Goal: Information Seeking & Learning: Compare options

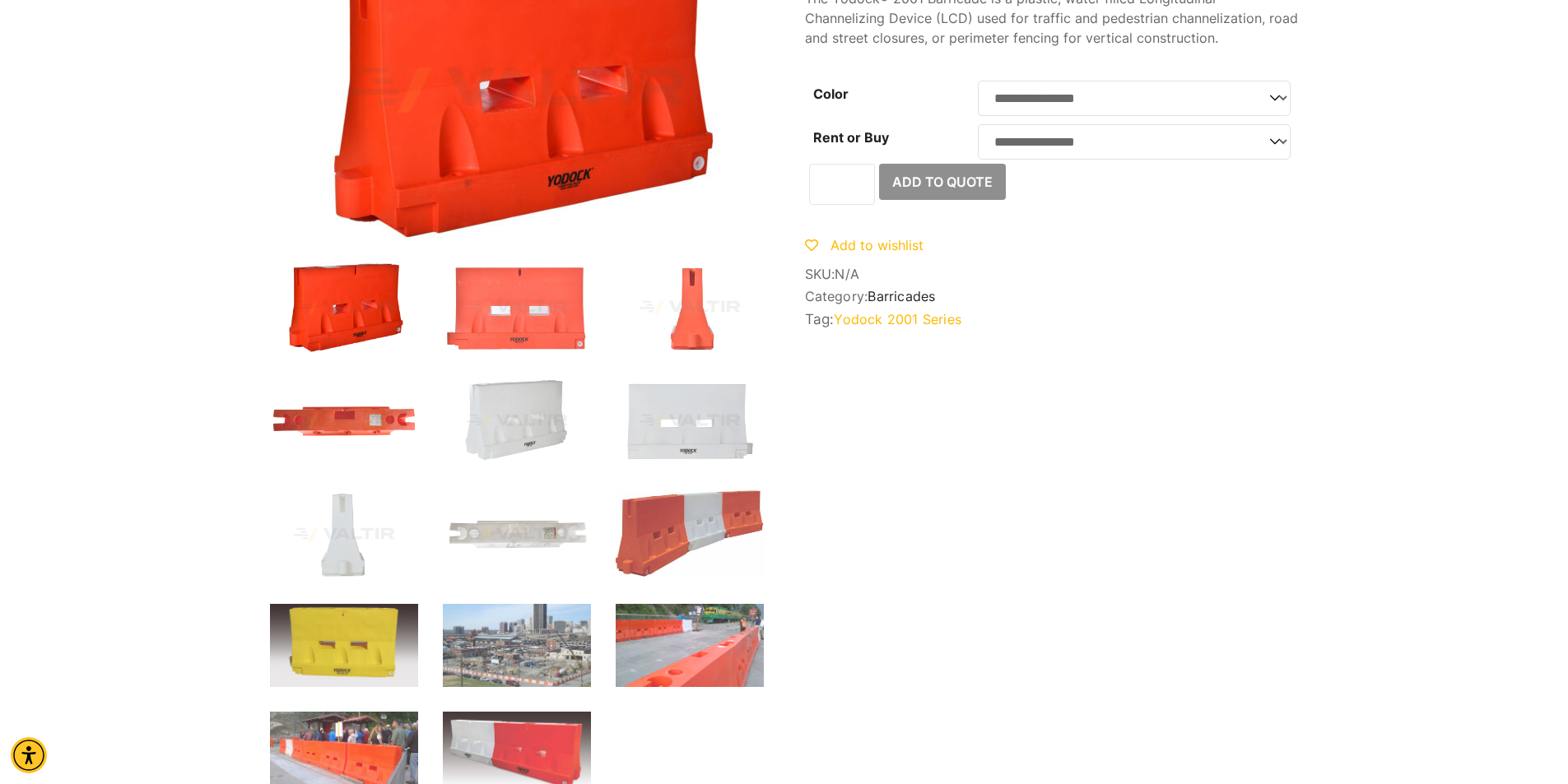
scroll to position [494, 0]
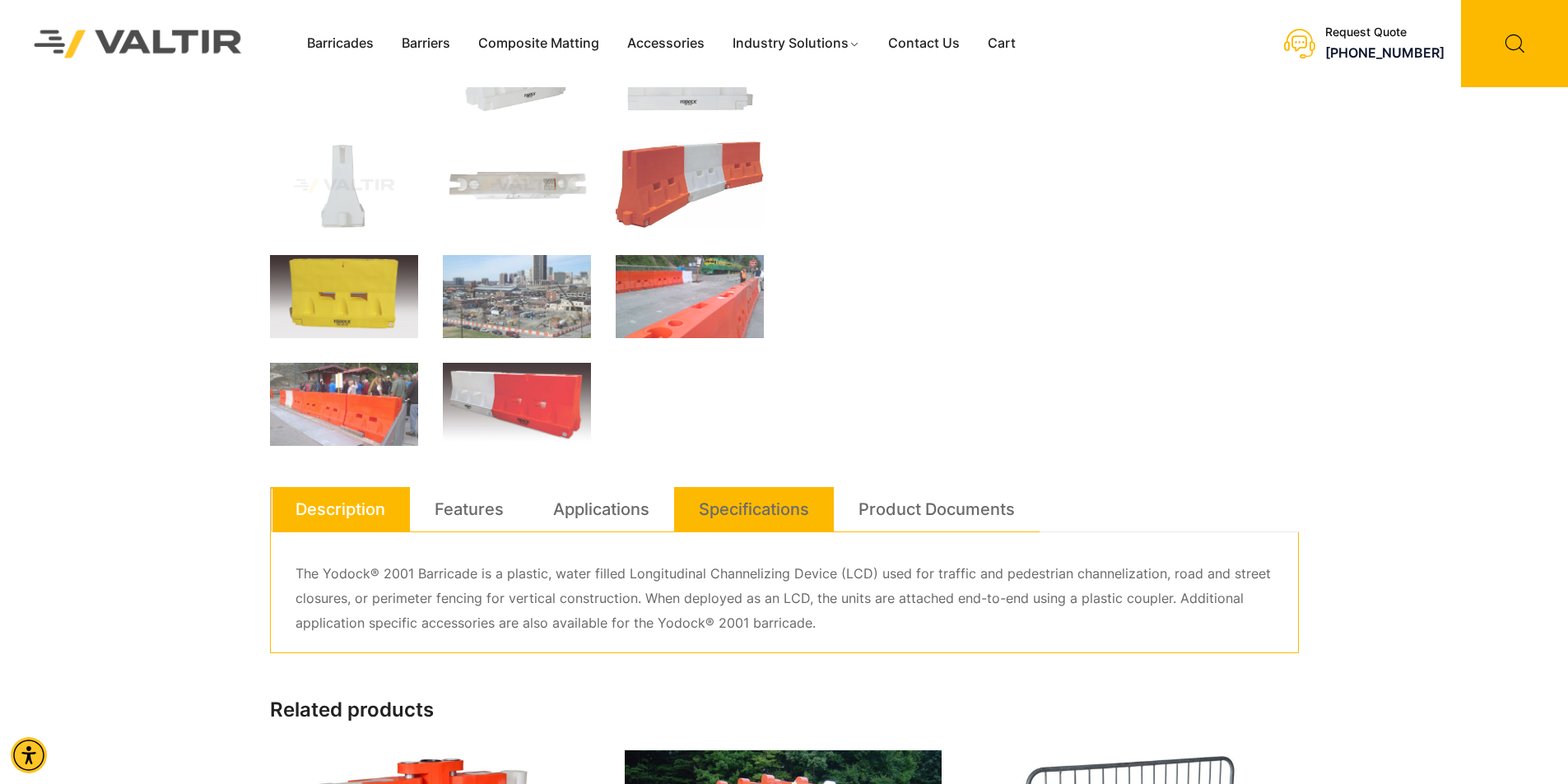
click at [768, 508] on link "Specifications" at bounding box center [753, 509] width 110 height 45
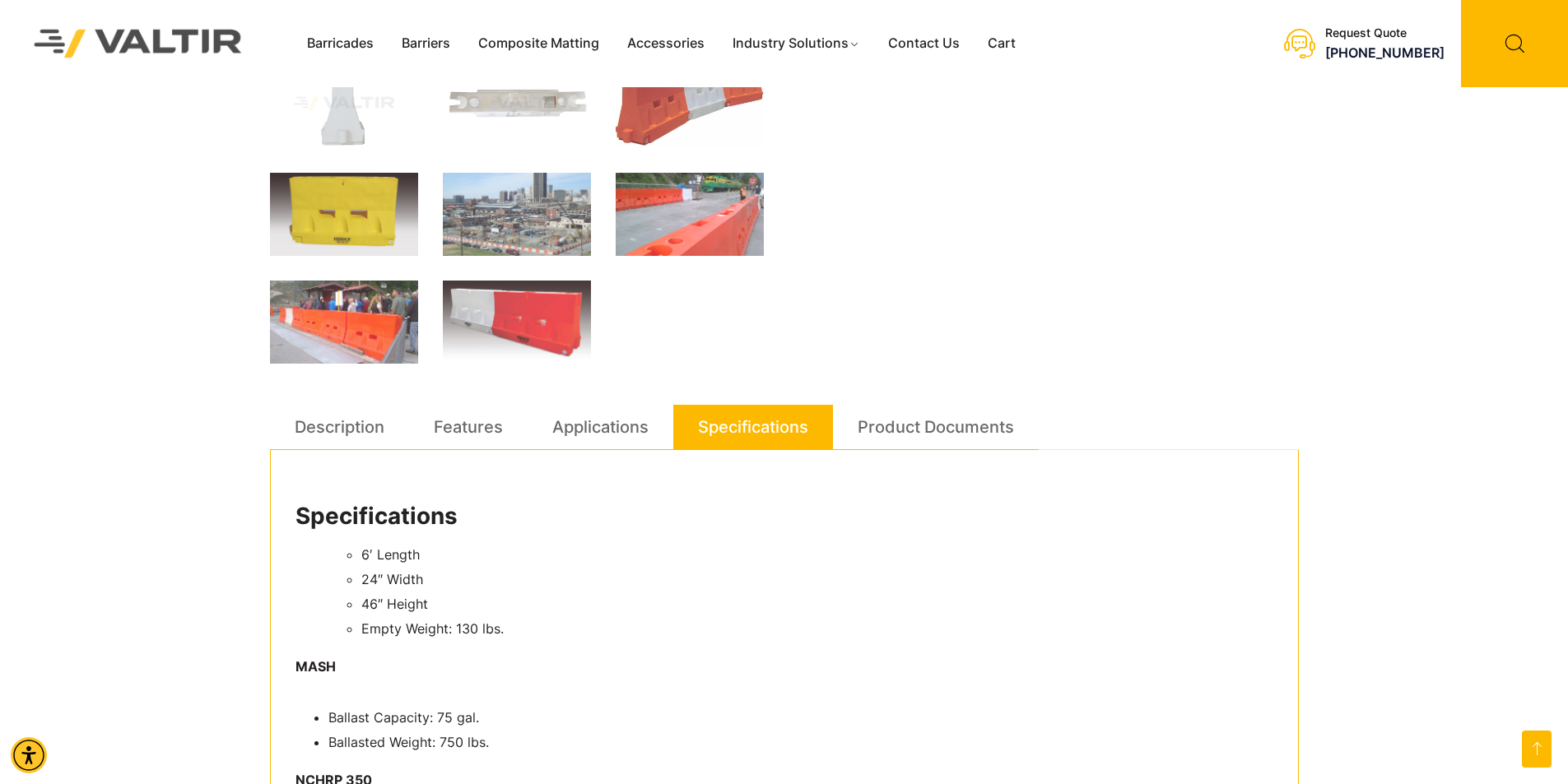
scroll to position [658, 0]
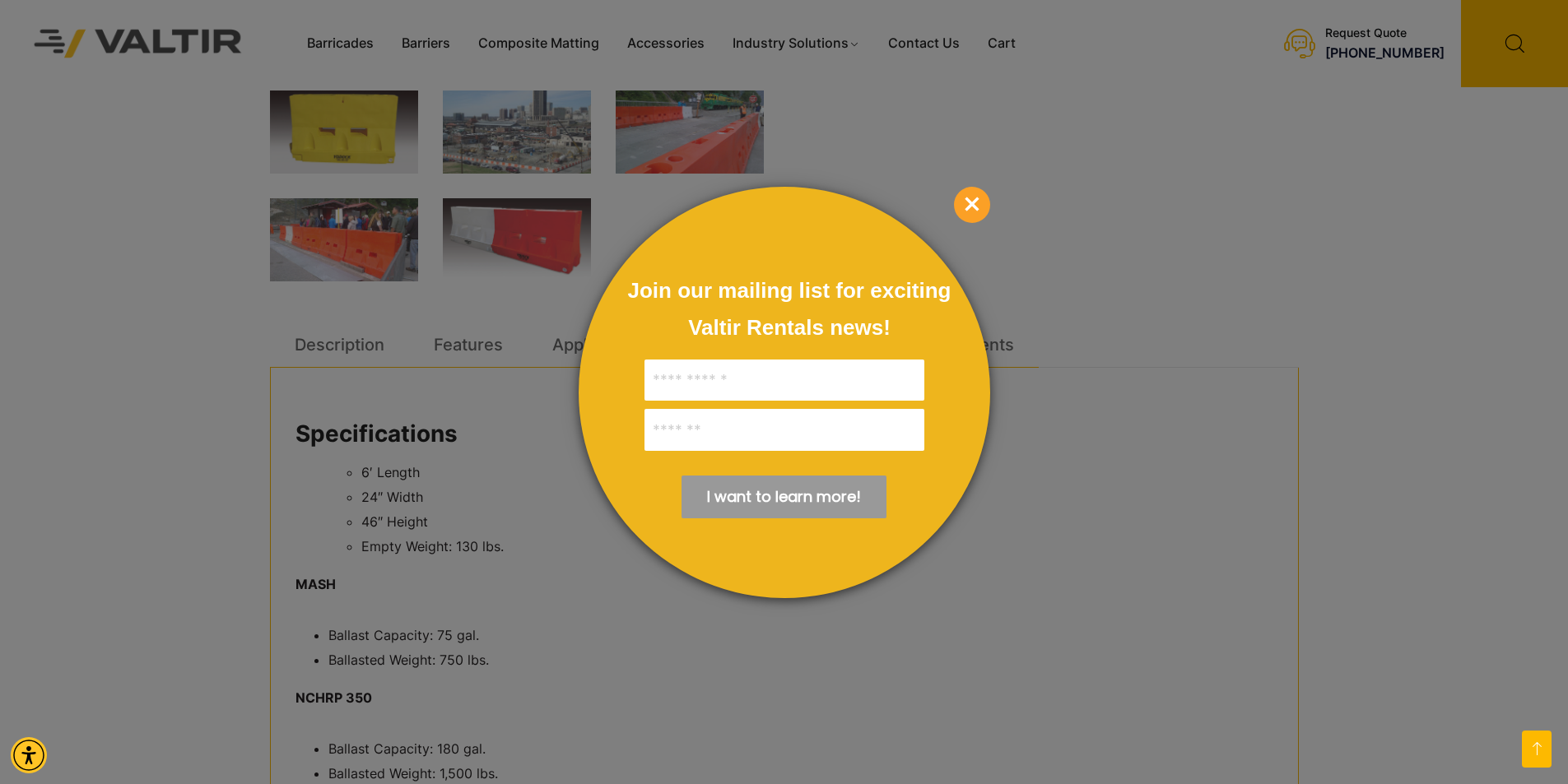
click at [978, 189] on span "×" at bounding box center [972, 205] width 36 height 36
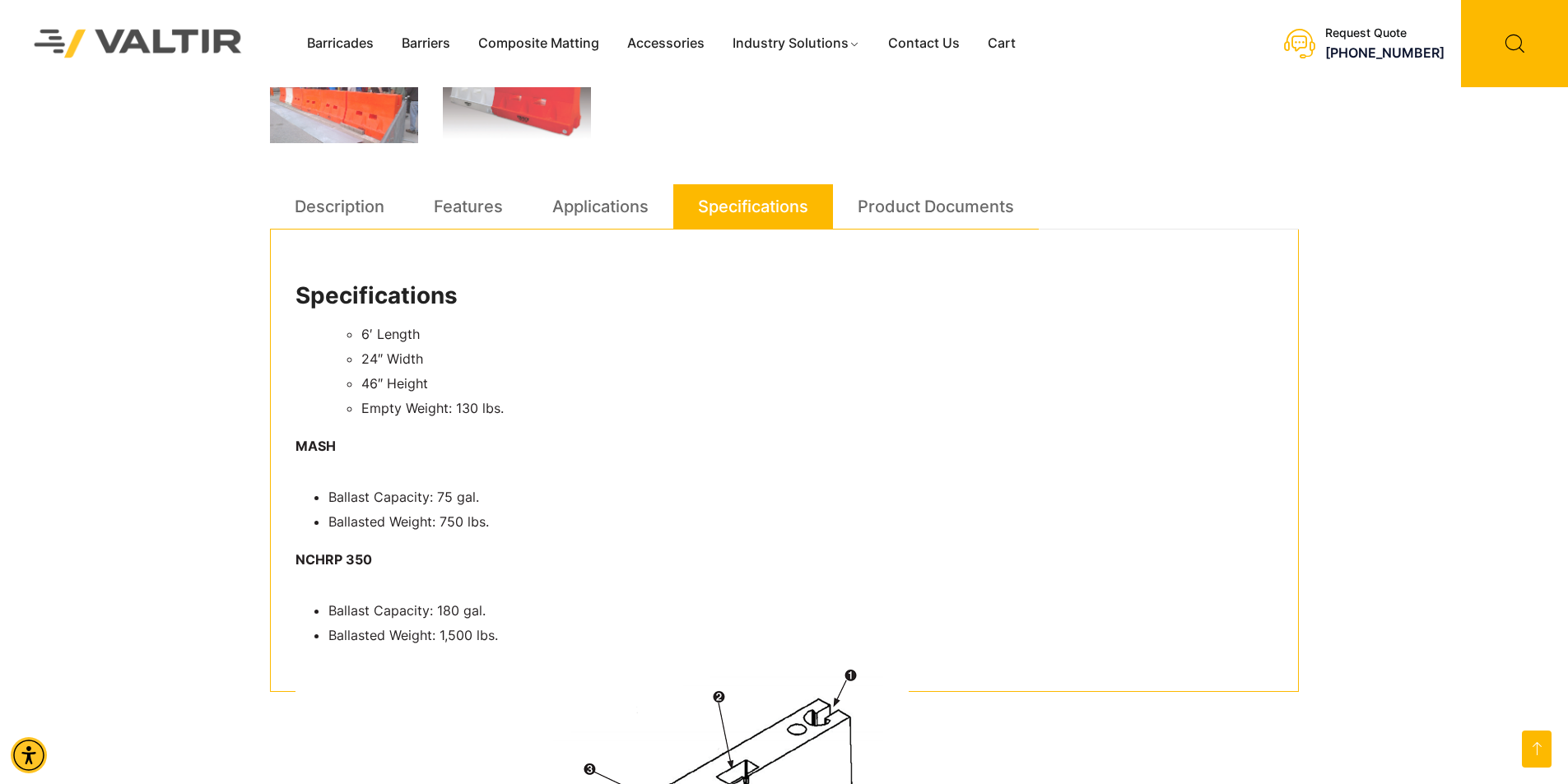
scroll to position [823, 0]
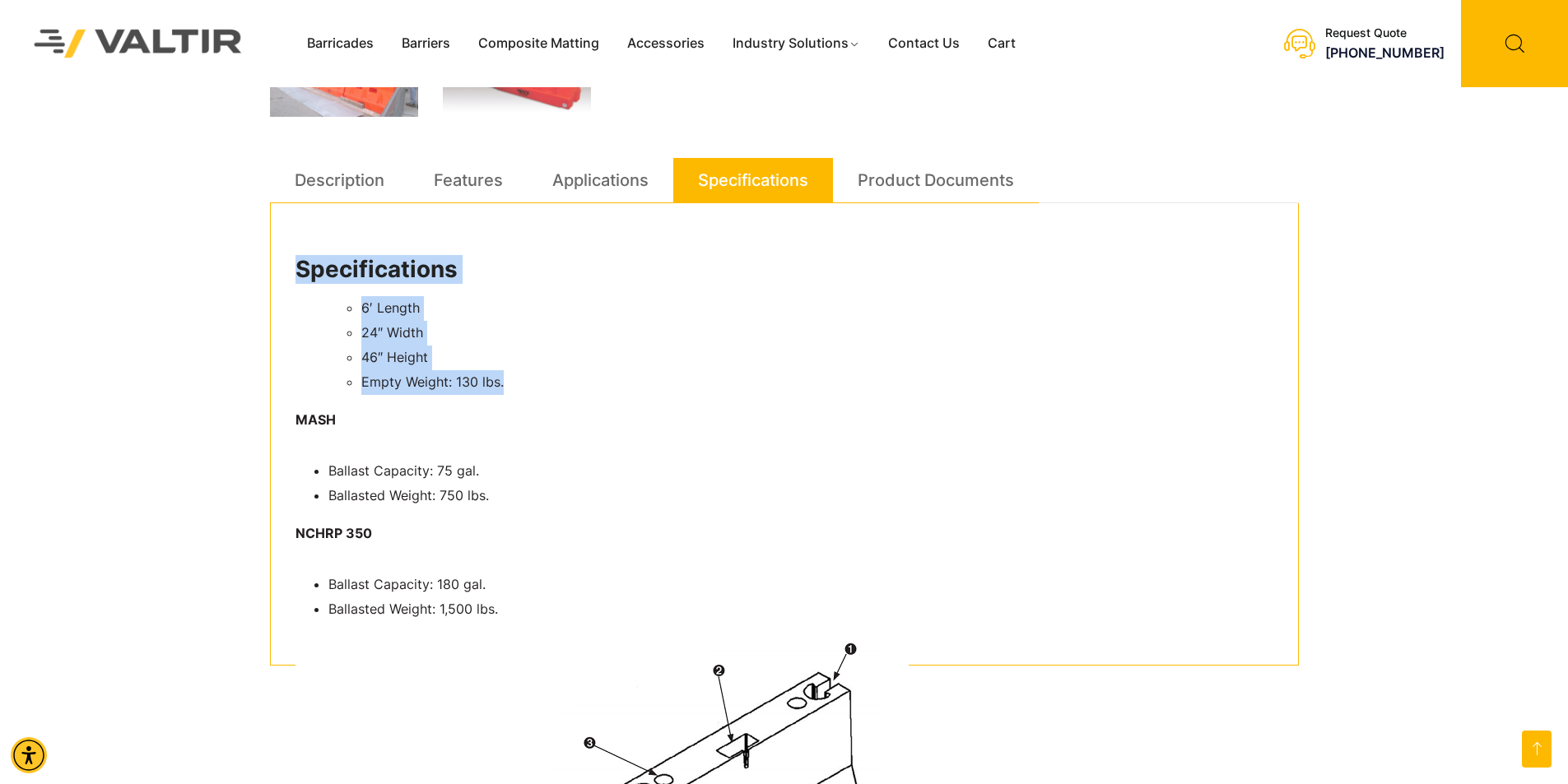
drag, startPoint x: 299, startPoint y: 265, endPoint x: 554, endPoint y: 379, distance: 279.3
click at [554, 379] on div "Specifications 6′ Length 24″ Width 46″ Height Empty Weight: 130 lbs. MASH Balla…" at bounding box center [784, 434] width 1029 height 462
click at [472, 347] on li "46″ Height" at bounding box center [818, 358] width 912 height 25
drag, startPoint x: 375, startPoint y: 326, endPoint x: 280, endPoint y: 251, distance: 121.0
click at [280, 251] on div "Specifications 6′ Length 24″ Width 46″ Height Empty Weight: 130 lbs. MASH Balla…" at bounding box center [784, 434] width 1029 height 462
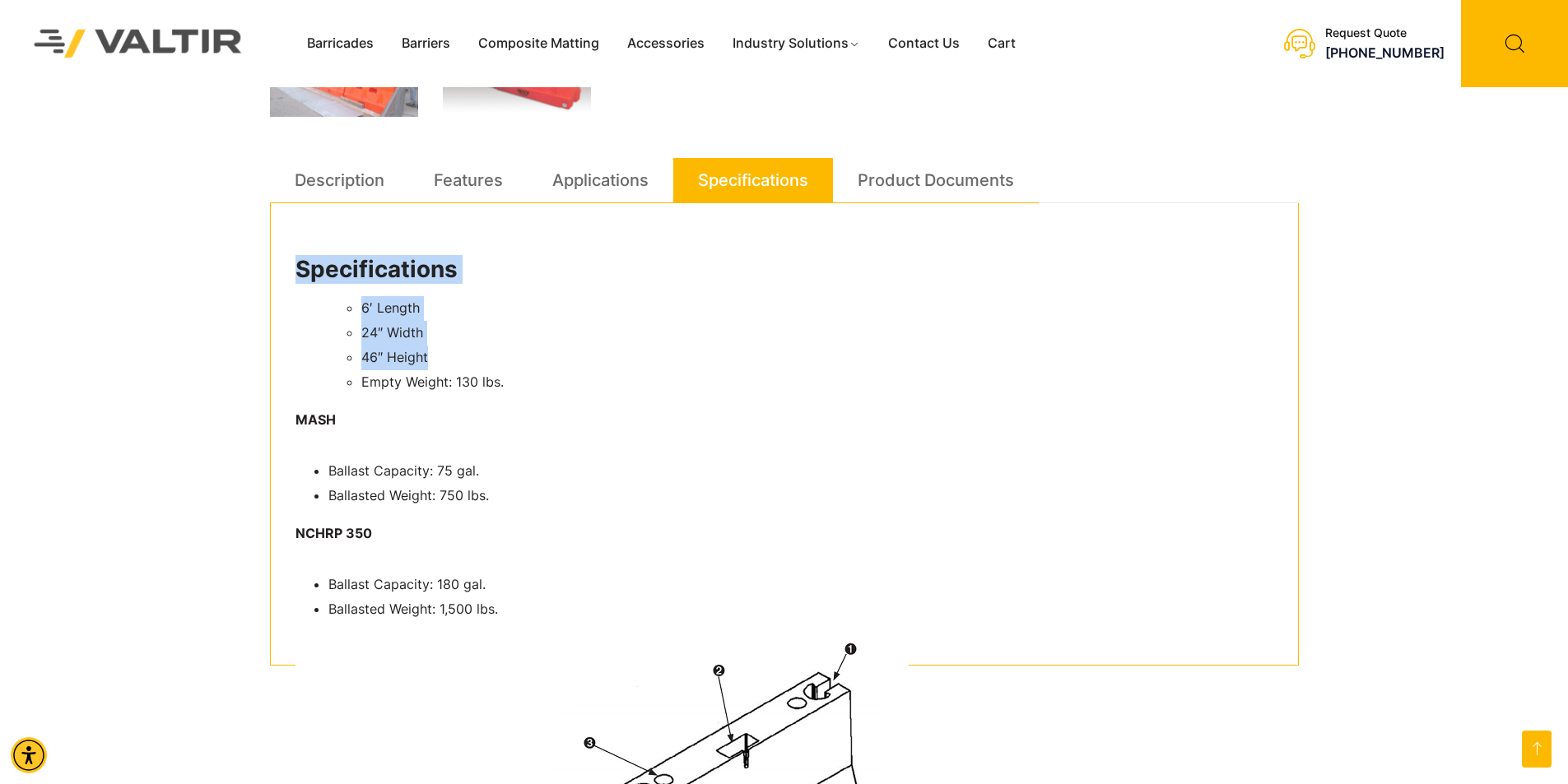
copy div "Specifications 6′ Length 24″ Width 46″ Height"
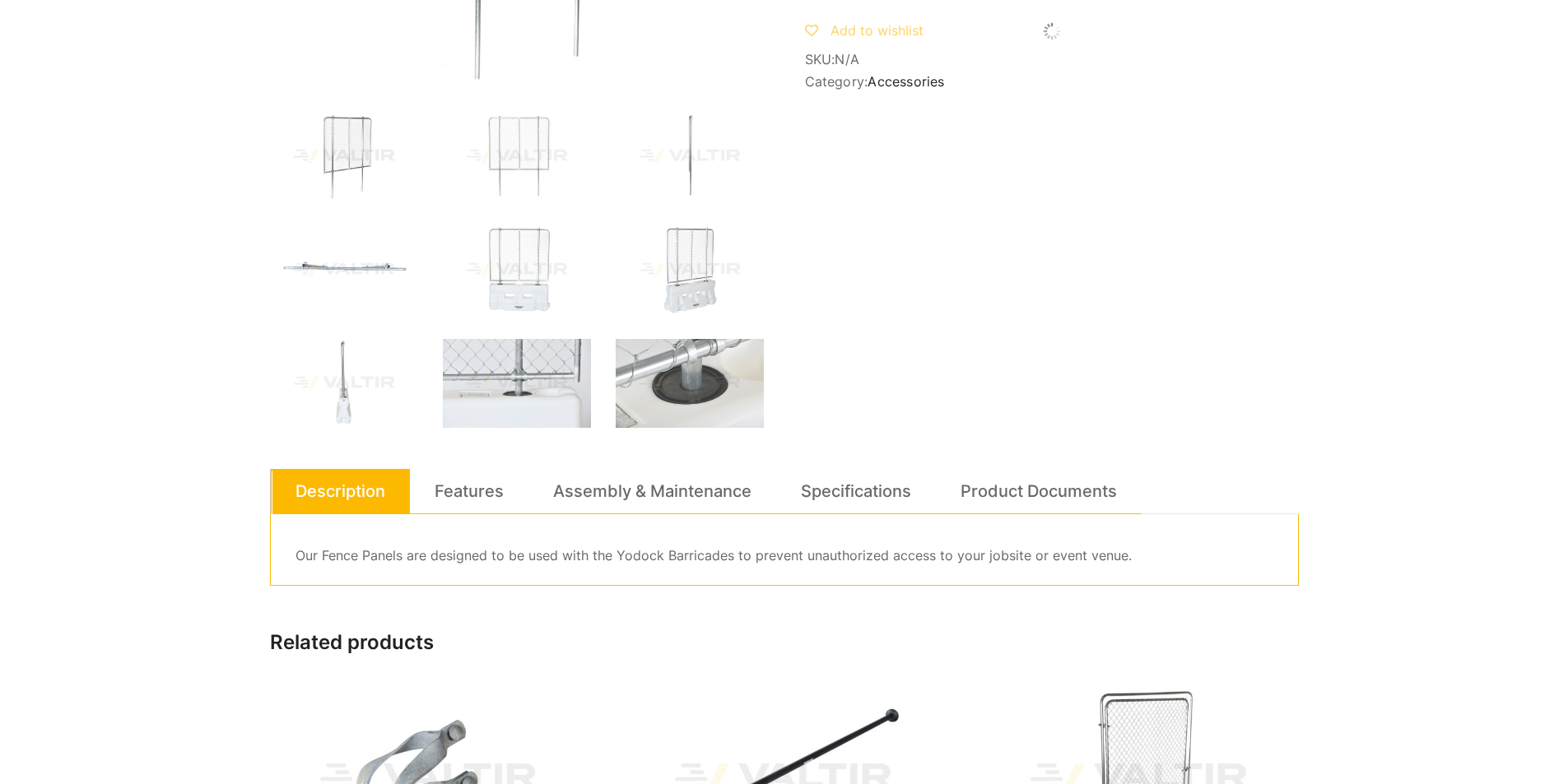
scroll to position [494, 0]
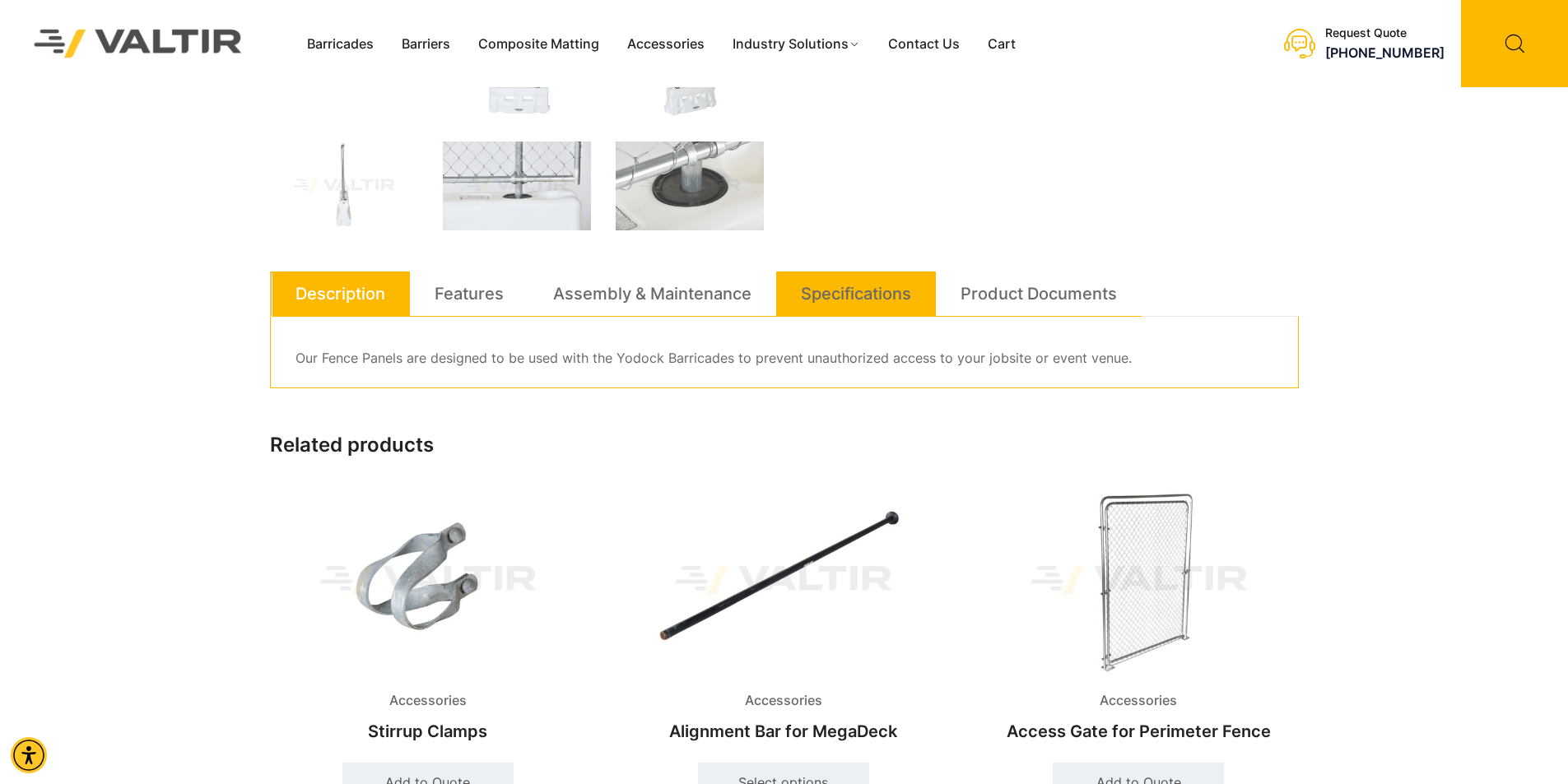
click at [915, 306] on li "Specifications" at bounding box center [856, 294] width 160 height 45
click at [863, 298] on link "Specifications" at bounding box center [856, 294] width 110 height 45
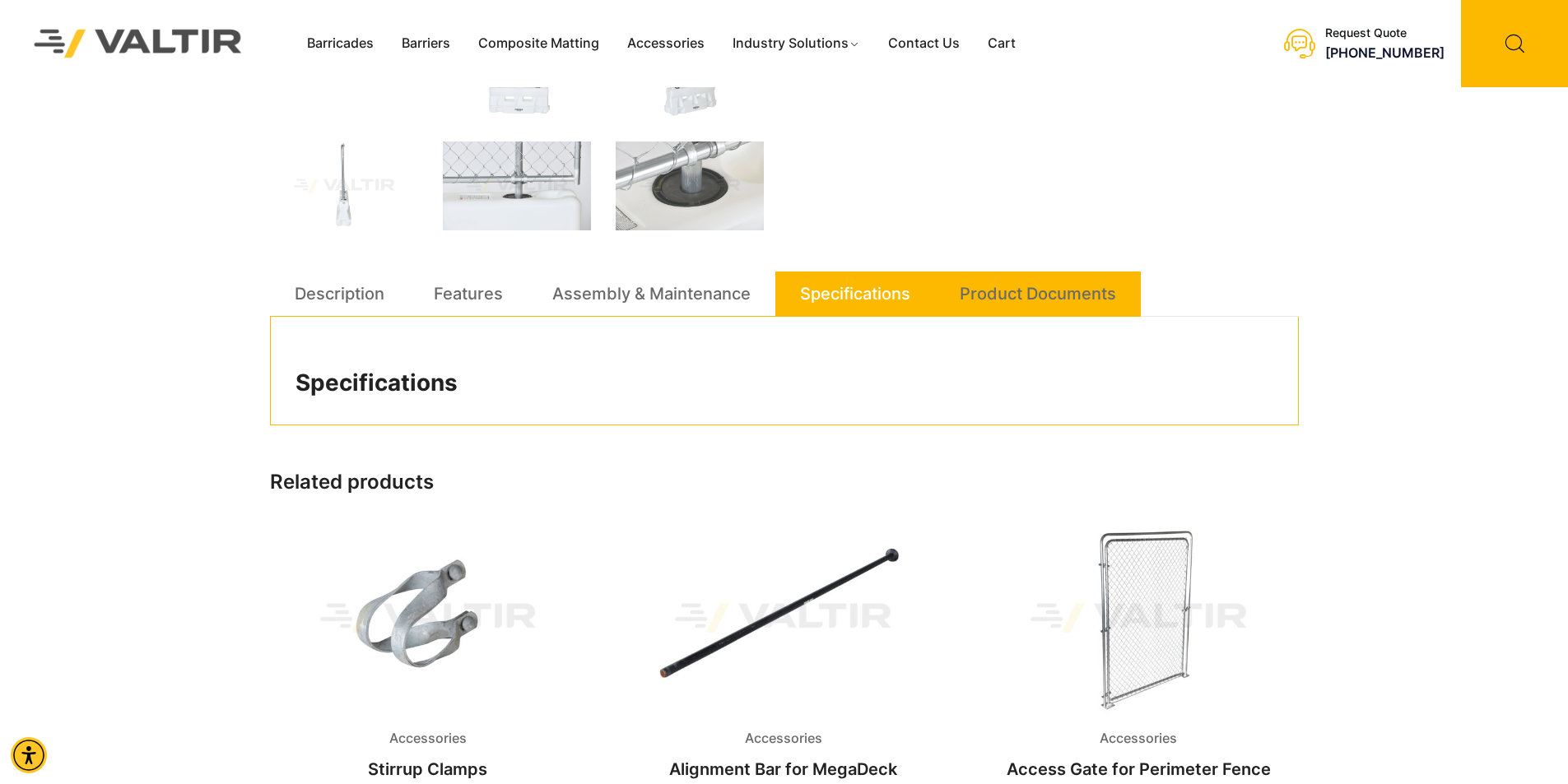
click at [1057, 295] on link "Product Documents" at bounding box center [1038, 294] width 156 height 45
click at [872, 297] on link "Specifications" at bounding box center [855, 294] width 110 height 45
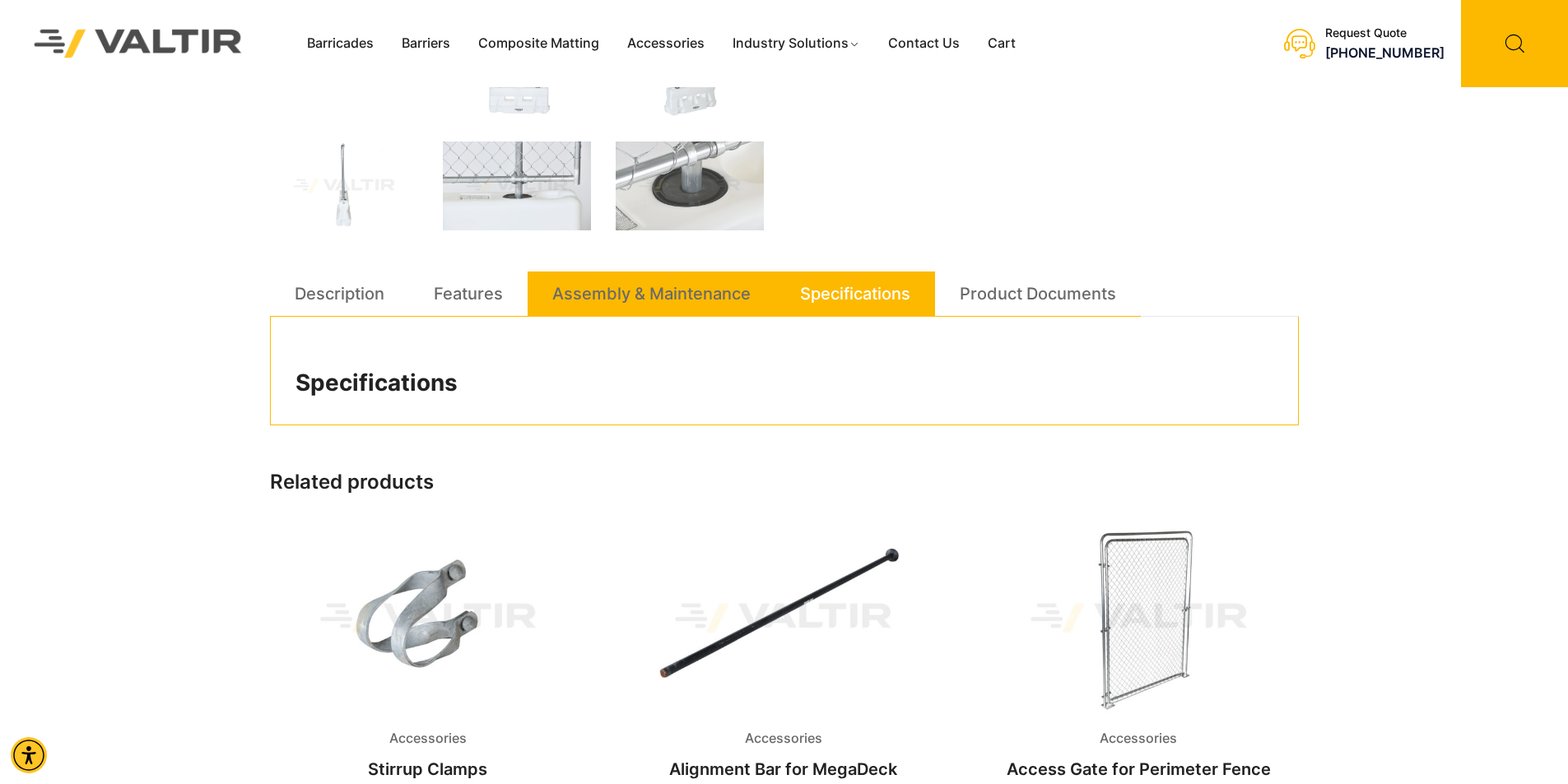
click at [729, 305] on link "Assembly & Maintenance" at bounding box center [651, 294] width 199 height 45
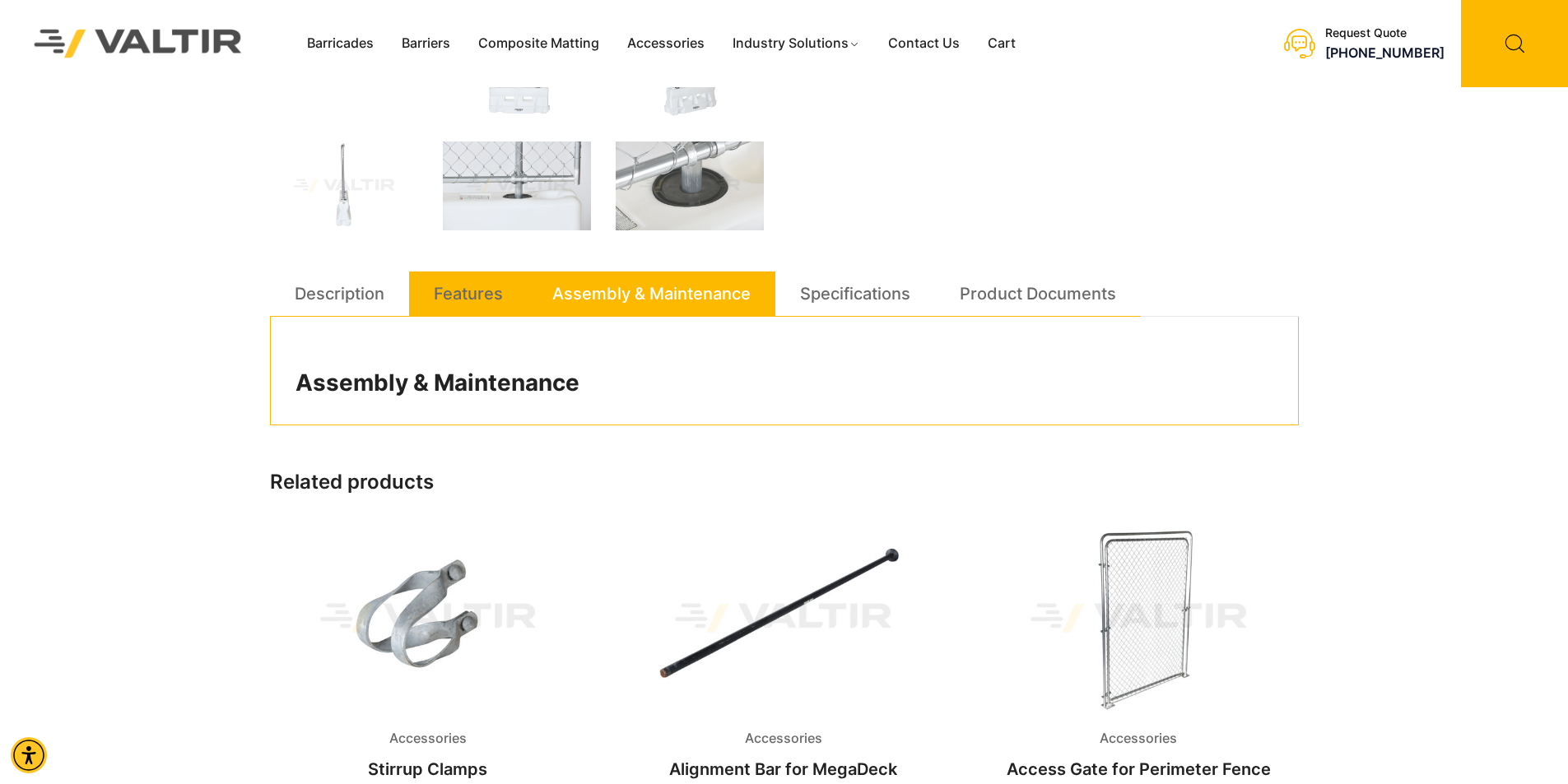
click at [507, 294] on li "Features" at bounding box center [468, 294] width 118 height 45
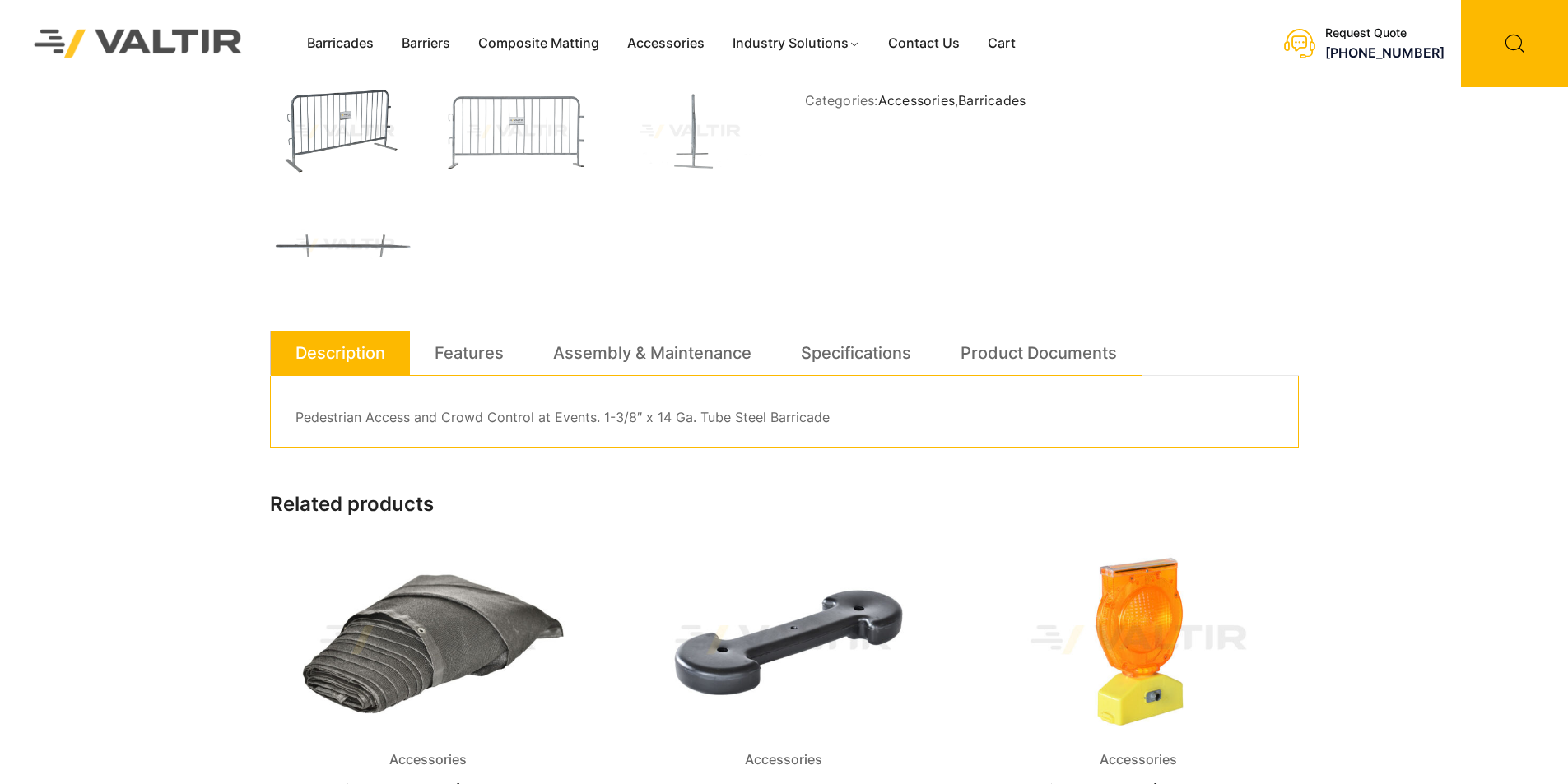
scroll to position [329, 0]
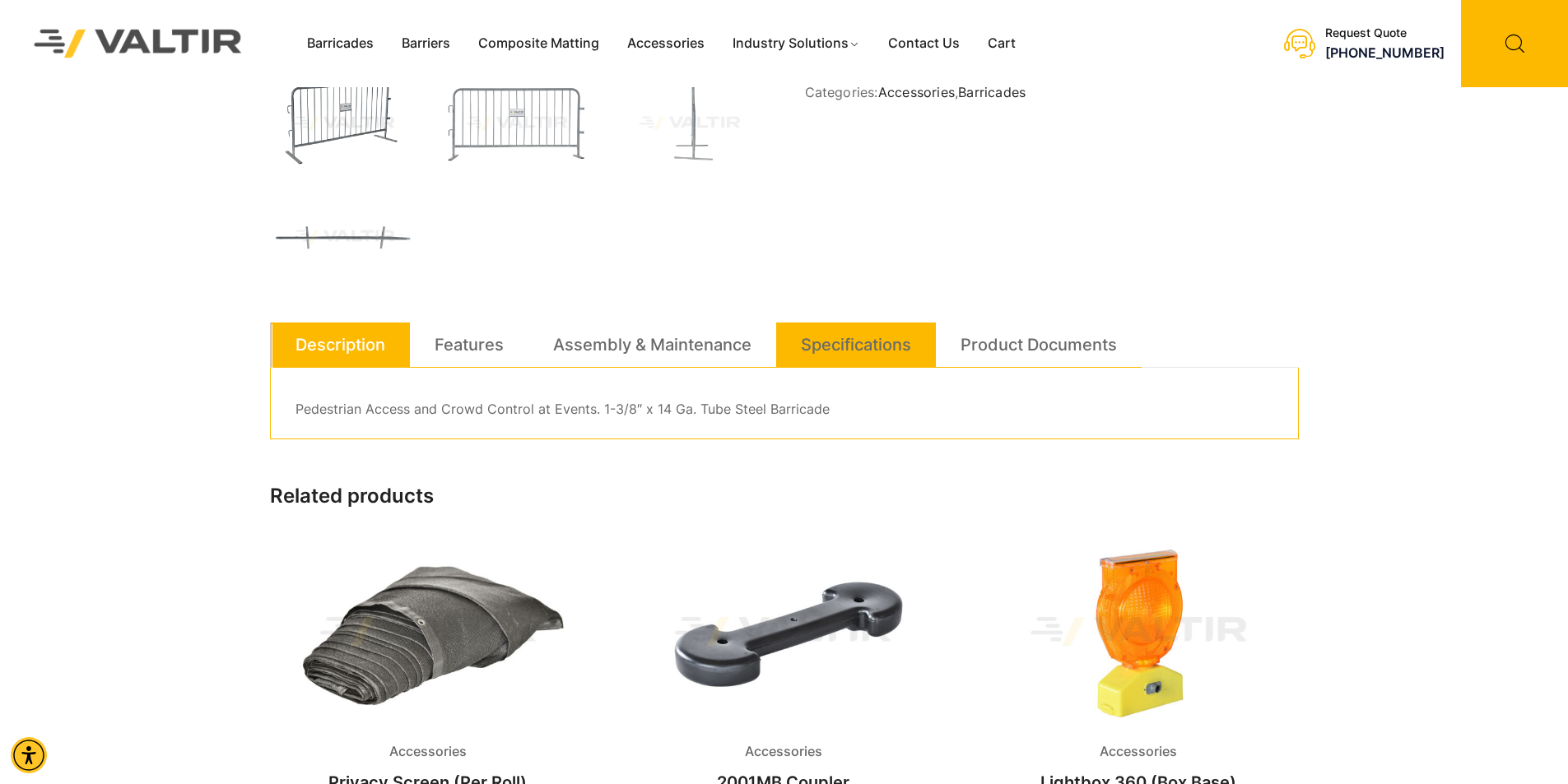
click at [810, 332] on link "Specifications" at bounding box center [856, 345] width 110 height 45
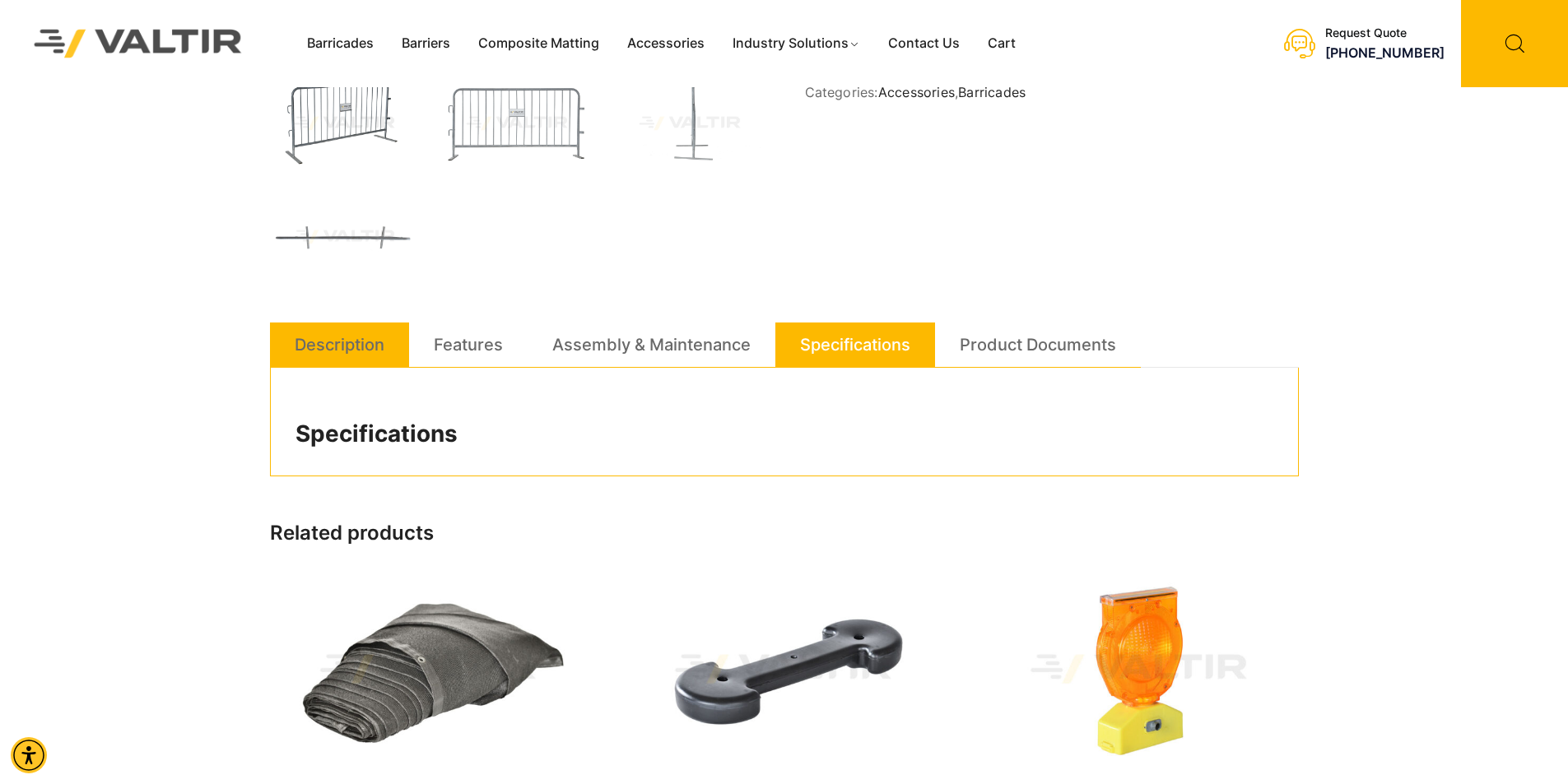
click at [338, 363] on link "Description" at bounding box center [339, 345] width 89 height 45
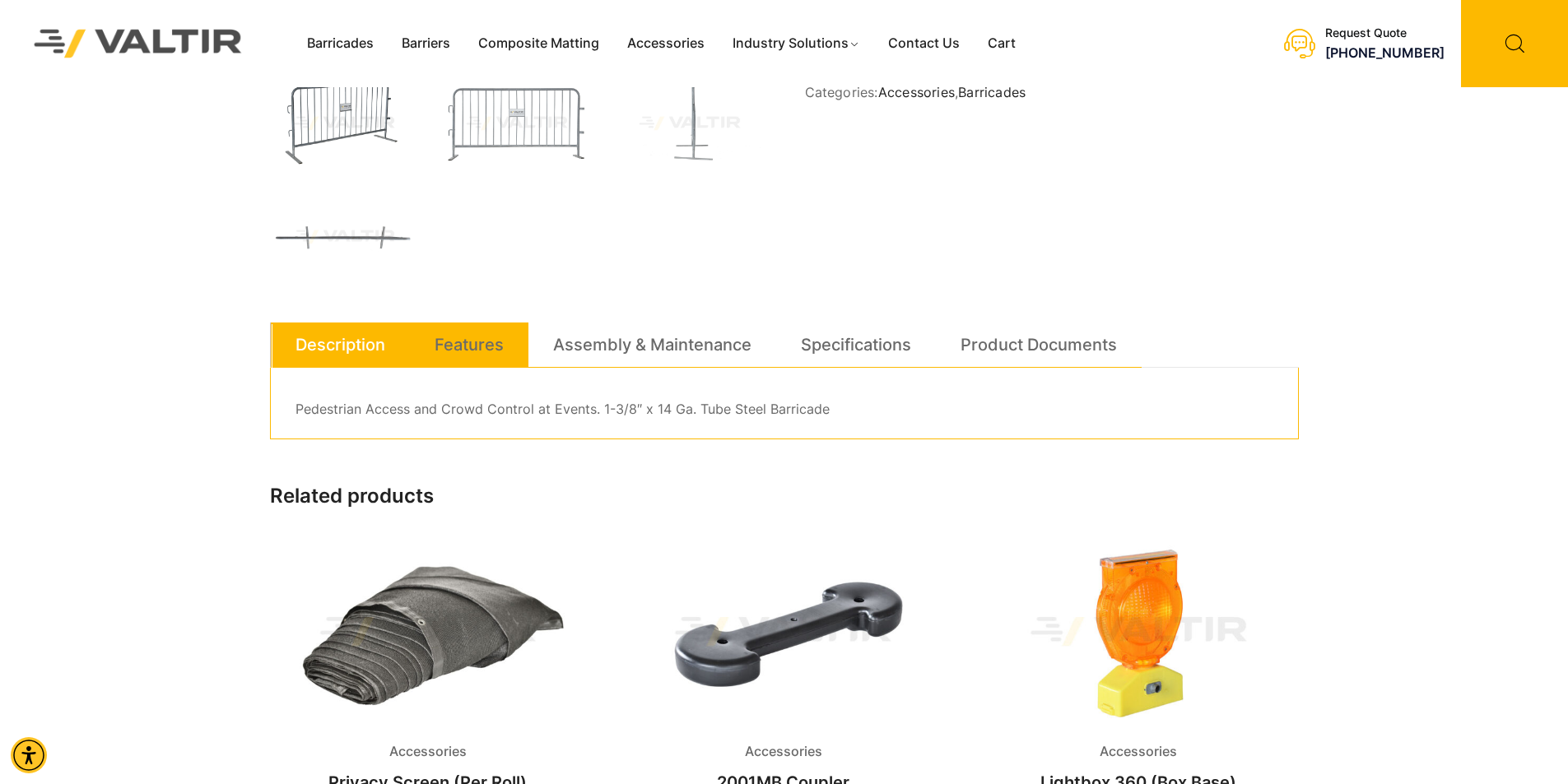
click at [472, 347] on link "Features" at bounding box center [469, 345] width 70 height 45
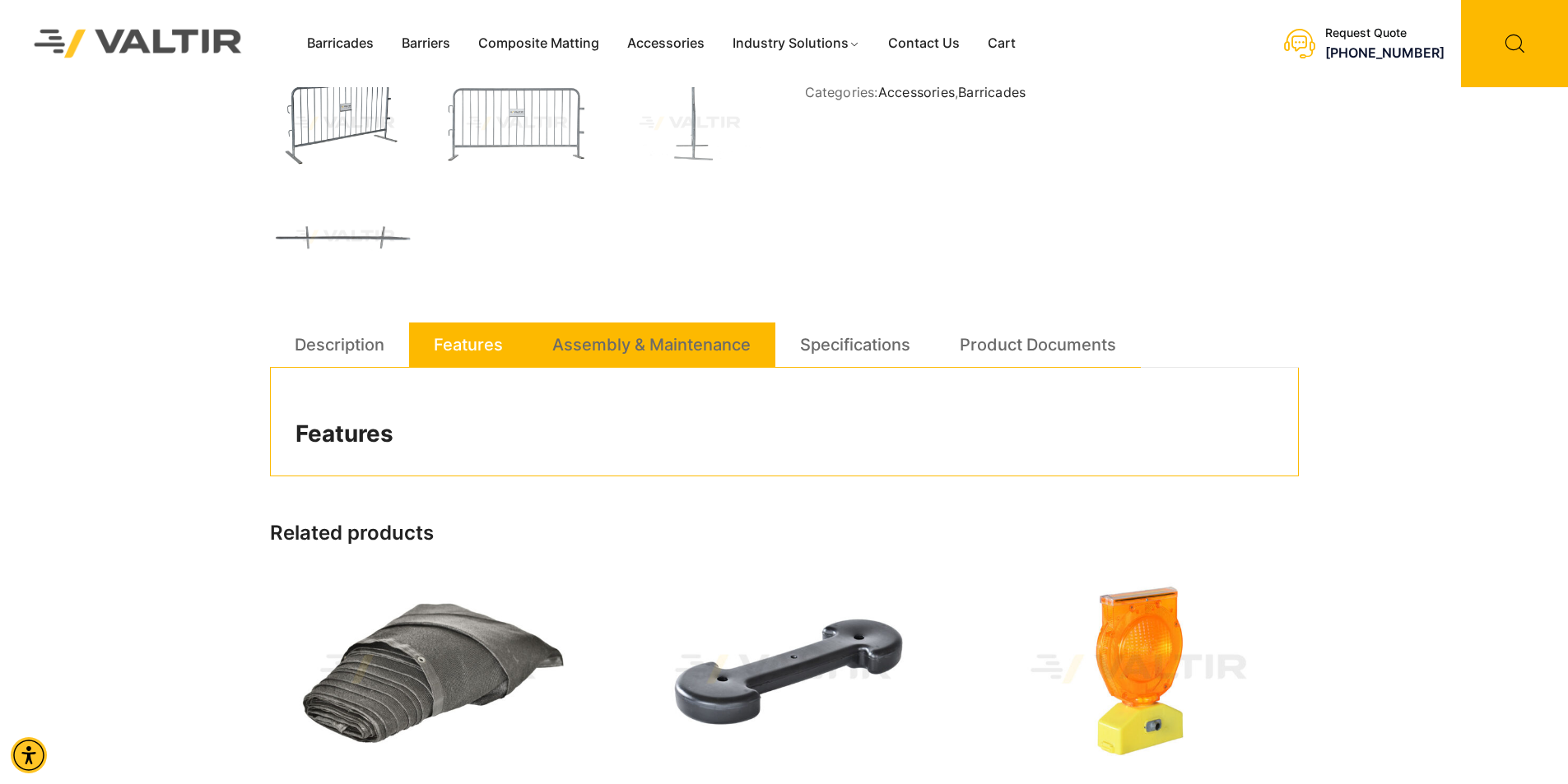
click at [616, 343] on link "Assembly & Maintenance" at bounding box center [651, 345] width 199 height 45
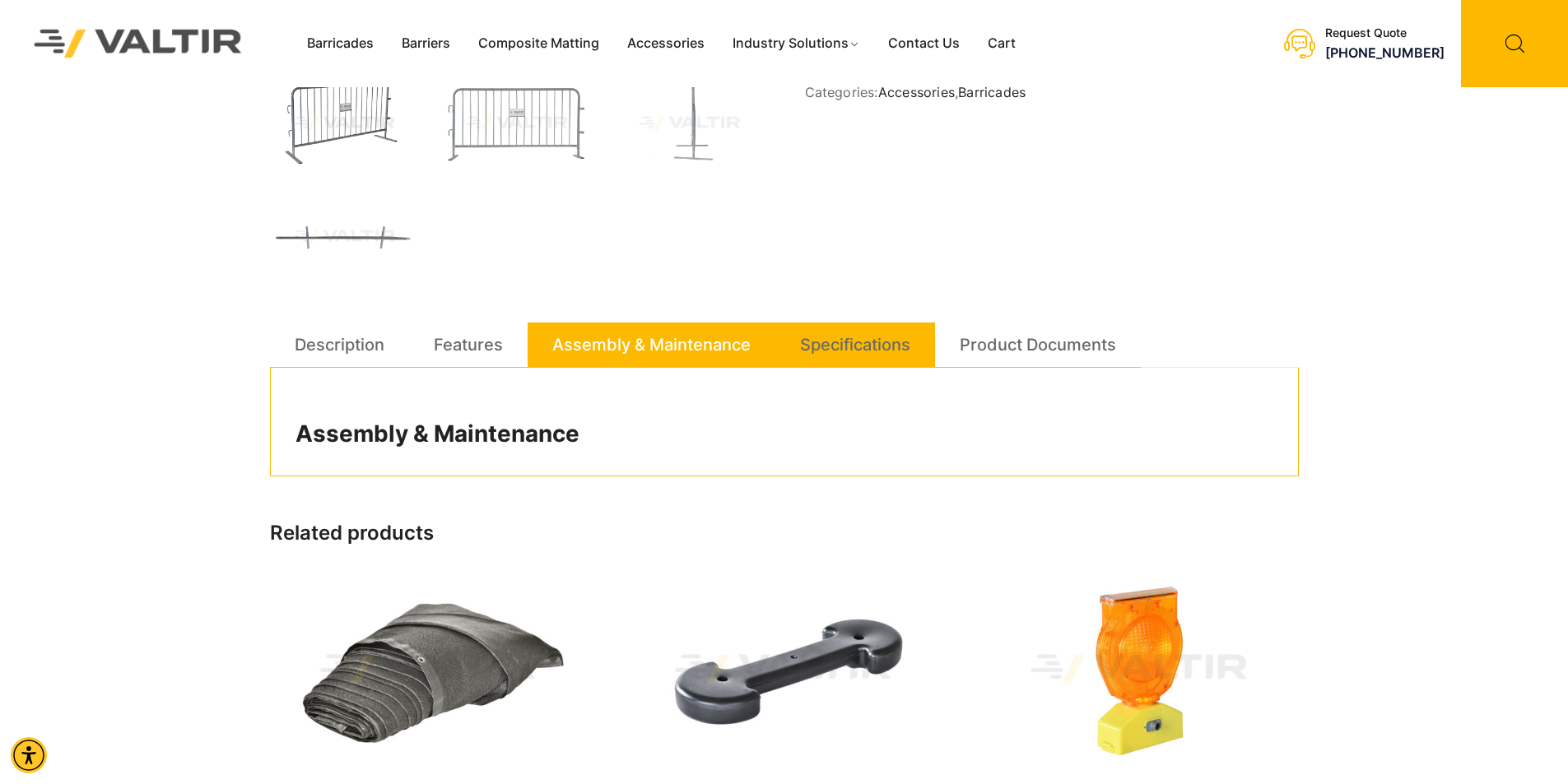
click at [811, 343] on link "Specifications" at bounding box center [855, 345] width 110 height 45
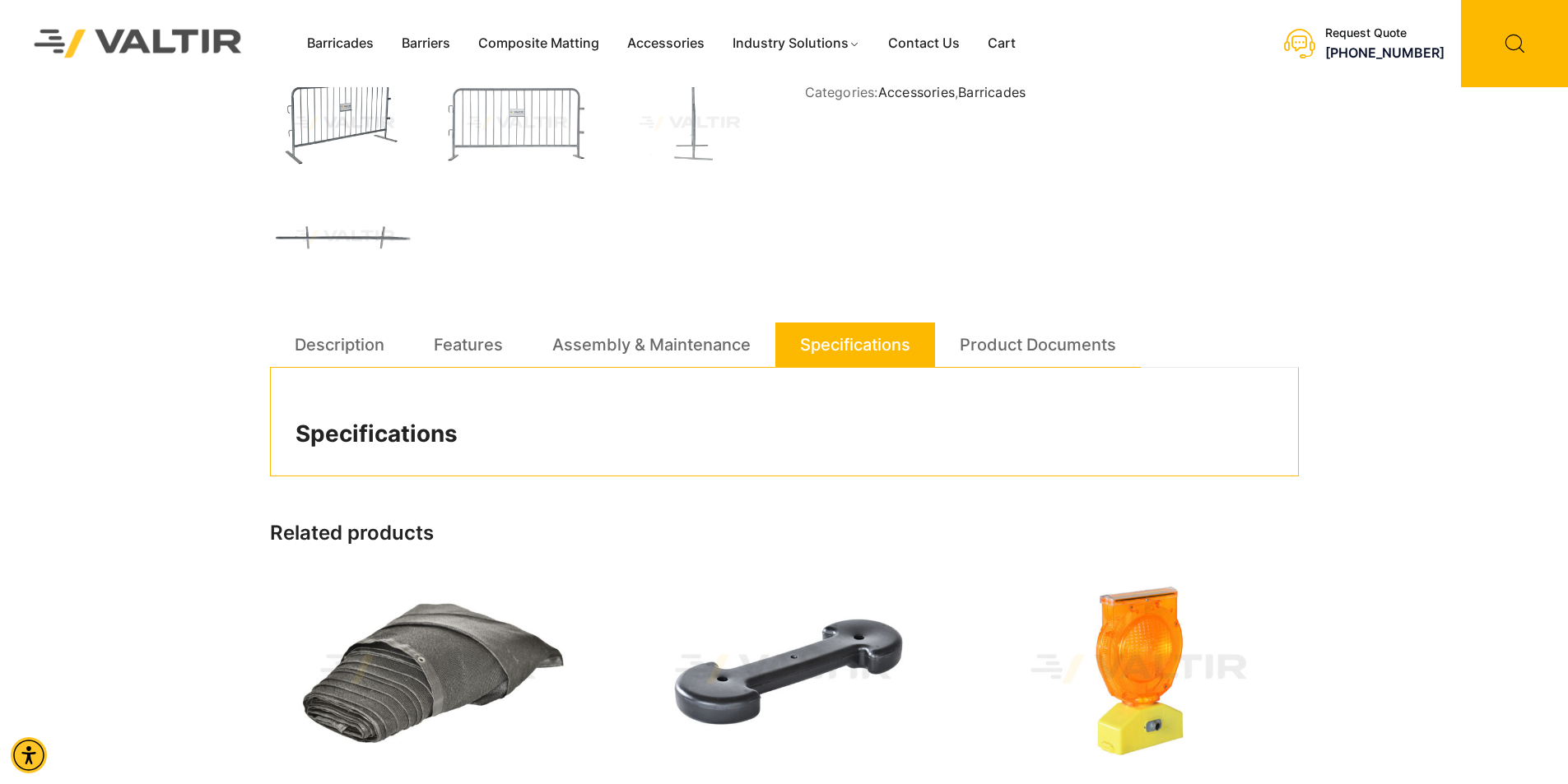
scroll to position [0, 0]
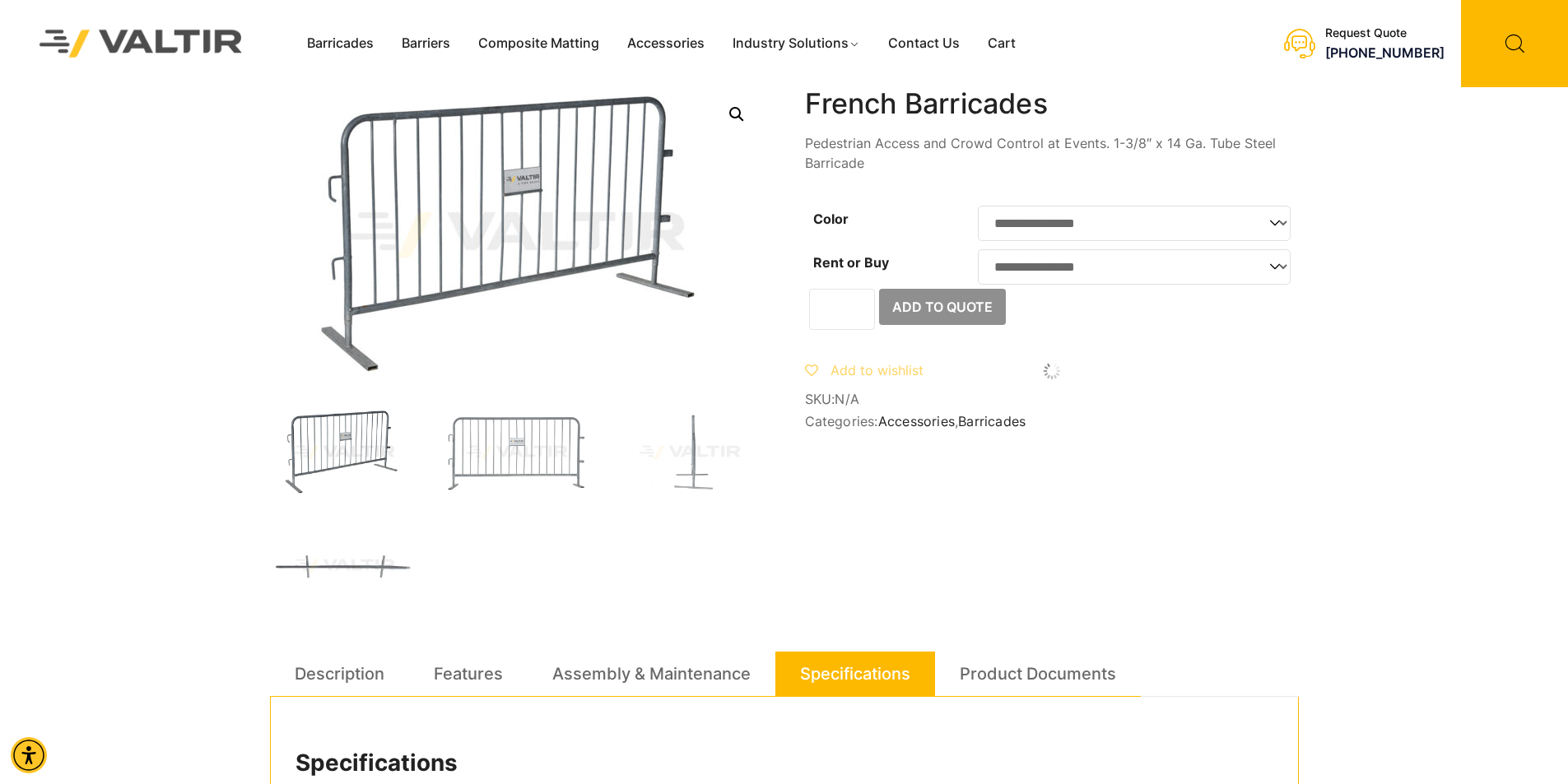
click at [1306, 219] on div "**********" at bounding box center [784, 686] width 1045 height 1198
click at [1278, 224] on select "**********" at bounding box center [1134, 223] width 313 height 36
